Goal: Information Seeking & Learning: Check status

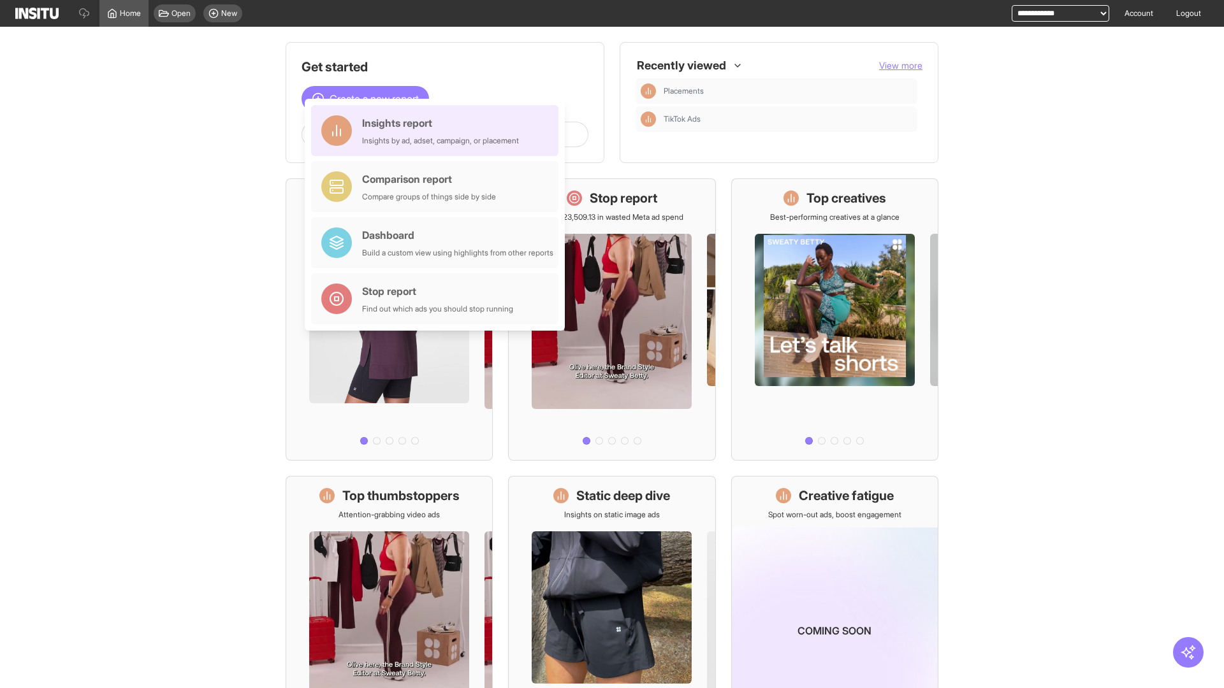
click at [438, 131] on div "Insights report Insights by ad, adset, campaign, or placement" at bounding box center [440, 130] width 157 height 31
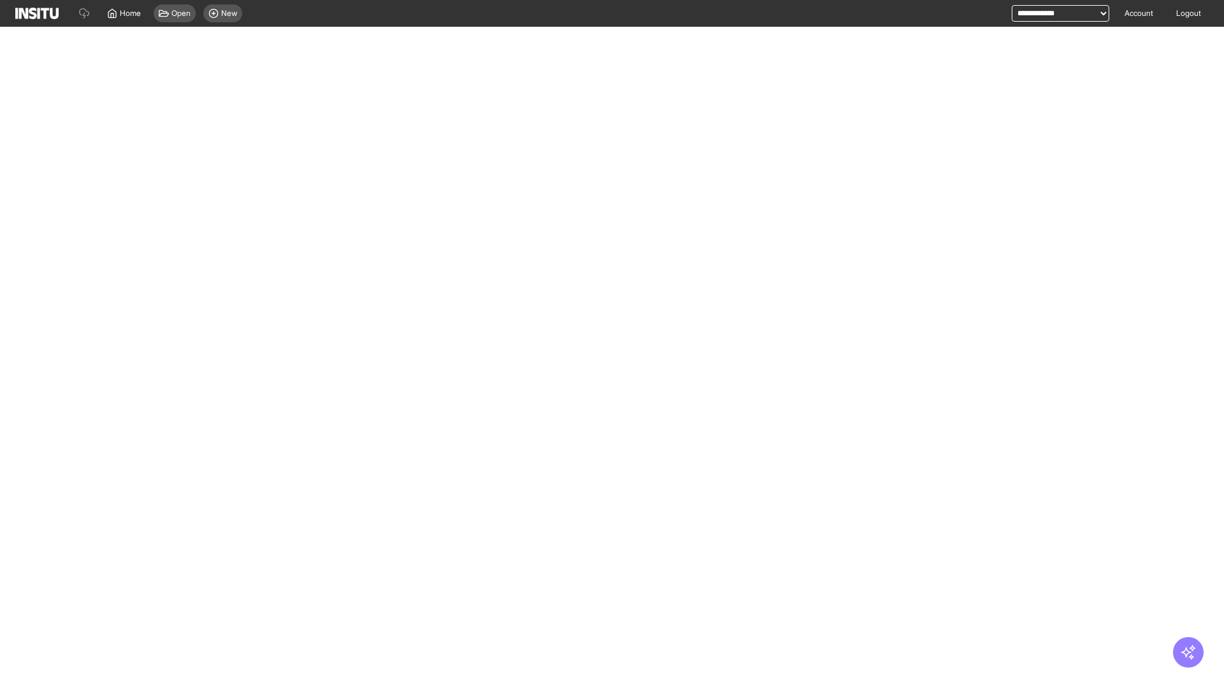
select select "**"
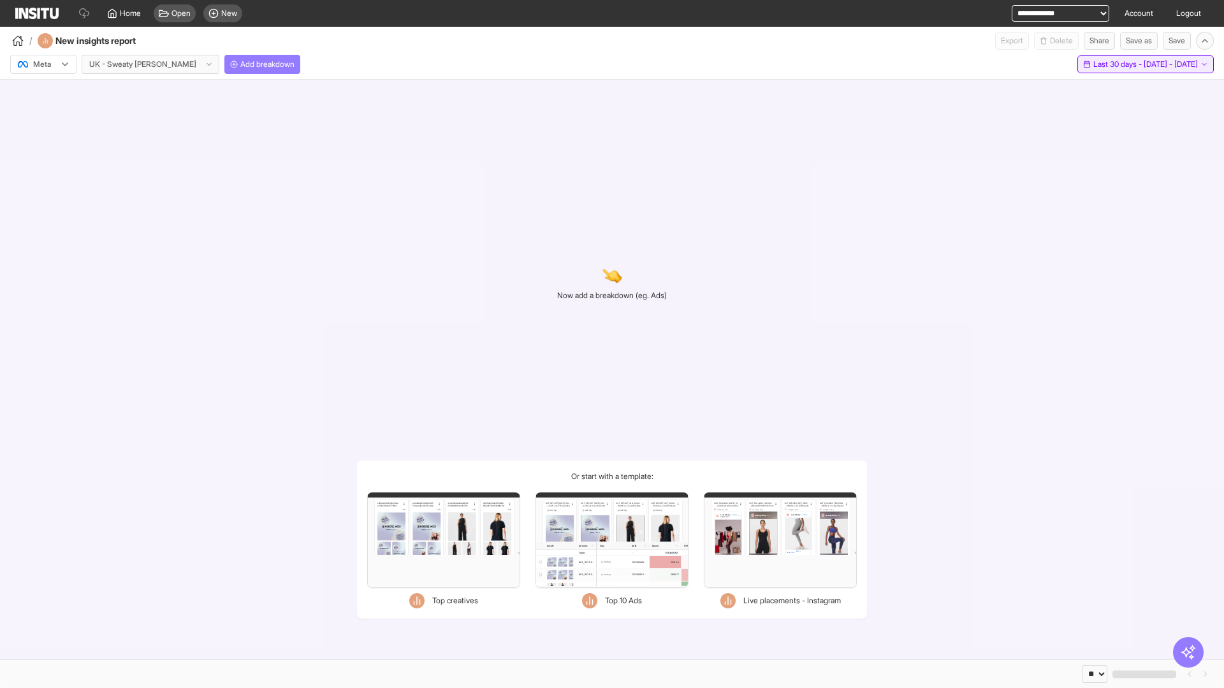
click at [1118, 64] on span "Last 30 days - [DATE] - [DATE]" at bounding box center [1145, 64] width 105 height 10
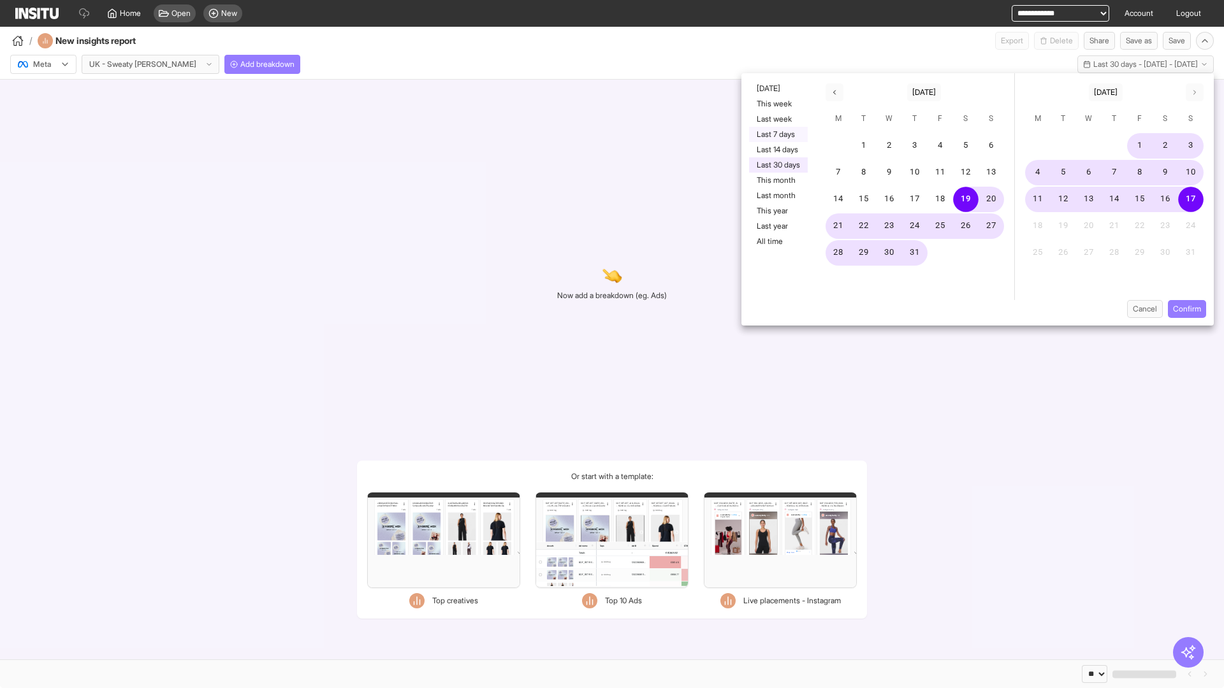
click at [777, 134] on button "Last 7 days" at bounding box center [778, 134] width 59 height 15
